Goal: Information Seeking & Learning: Understand process/instructions

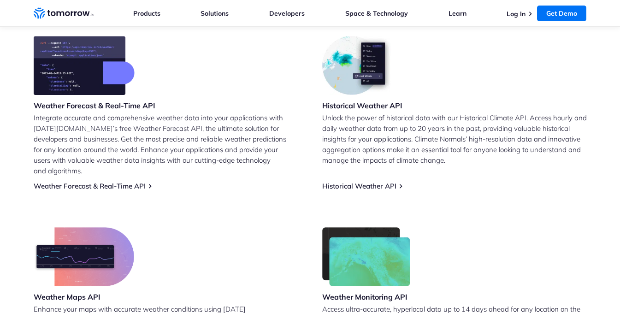
scroll to position [294, 0]
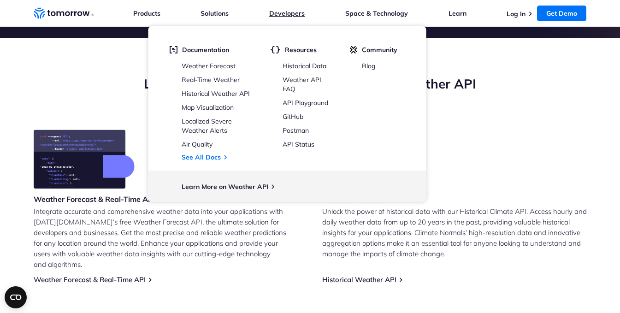
click at [277, 12] on link "Developers" at bounding box center [286, 13] width 35 height 8
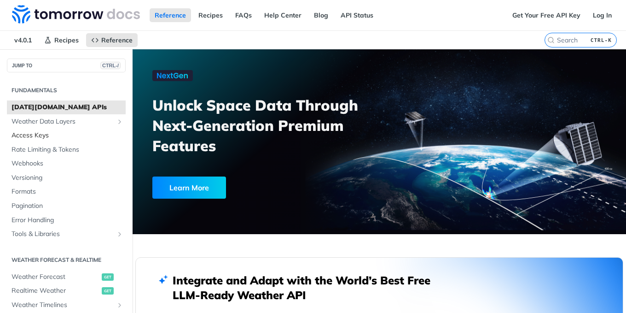
click at [41, 137] on span "Access Keys" at bounding box center [68, 135] width 112 height 9
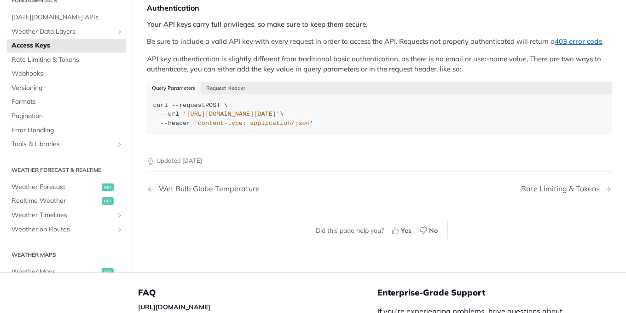
scroll to position [246, 0]
